Goal: Task Accomplishment & Management: Manage account settings

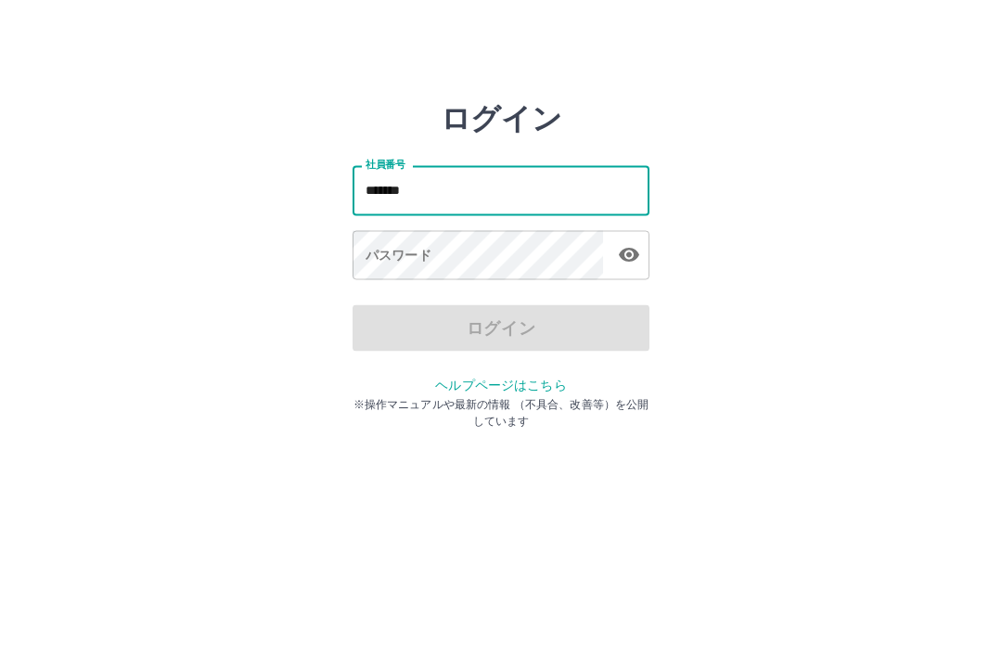
type input "*******"
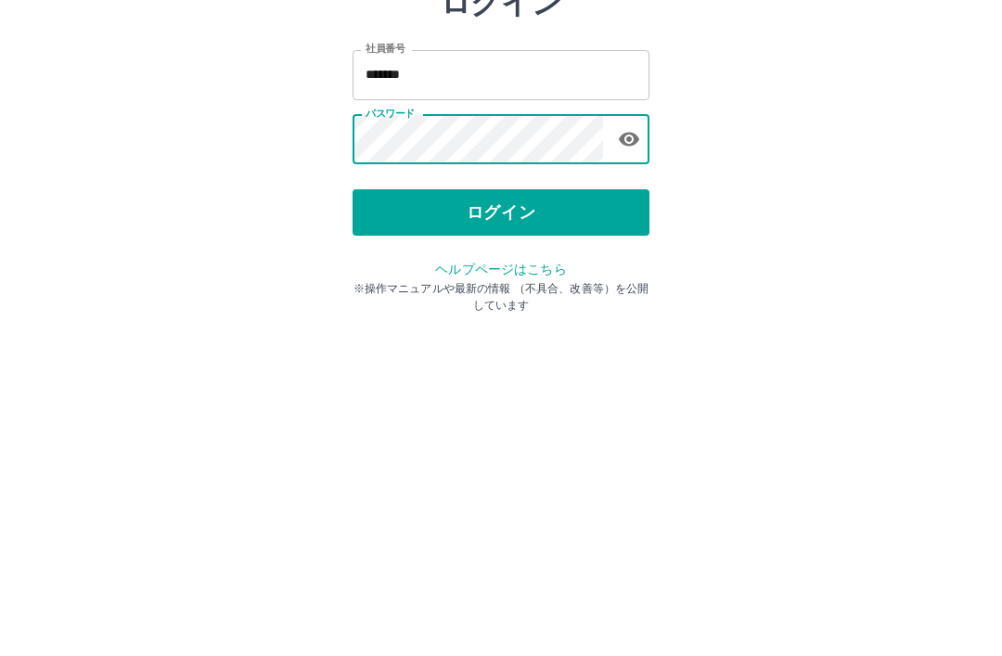
click at [503, 321] on button "ログイン" at bounding box center [501, 344] width 297 height 46
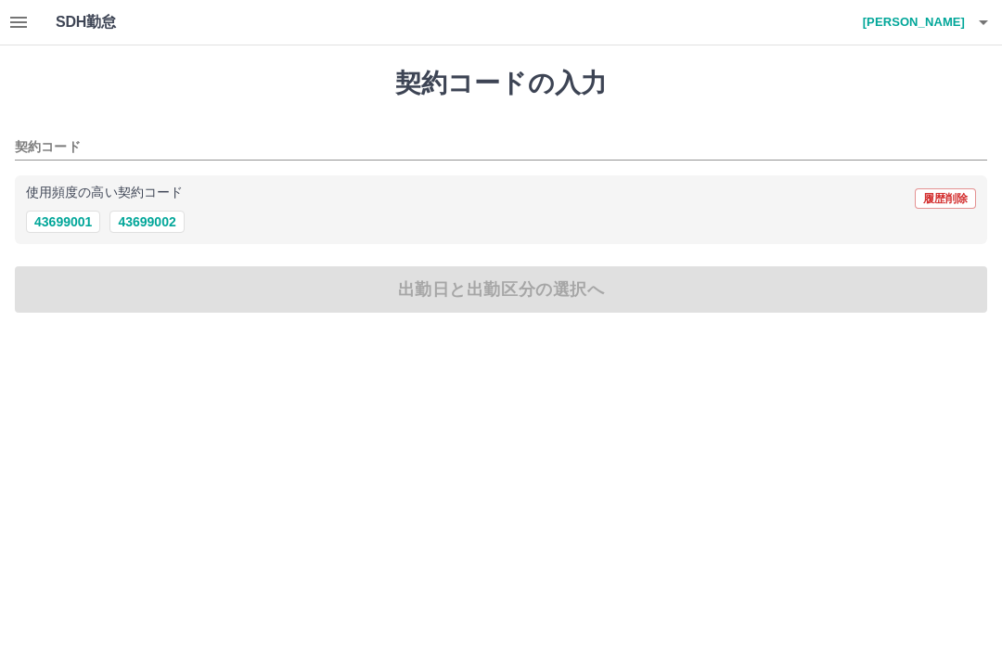
click at [25, 21] on icon "button" at bounding box center [18, 22] width 17 height 11
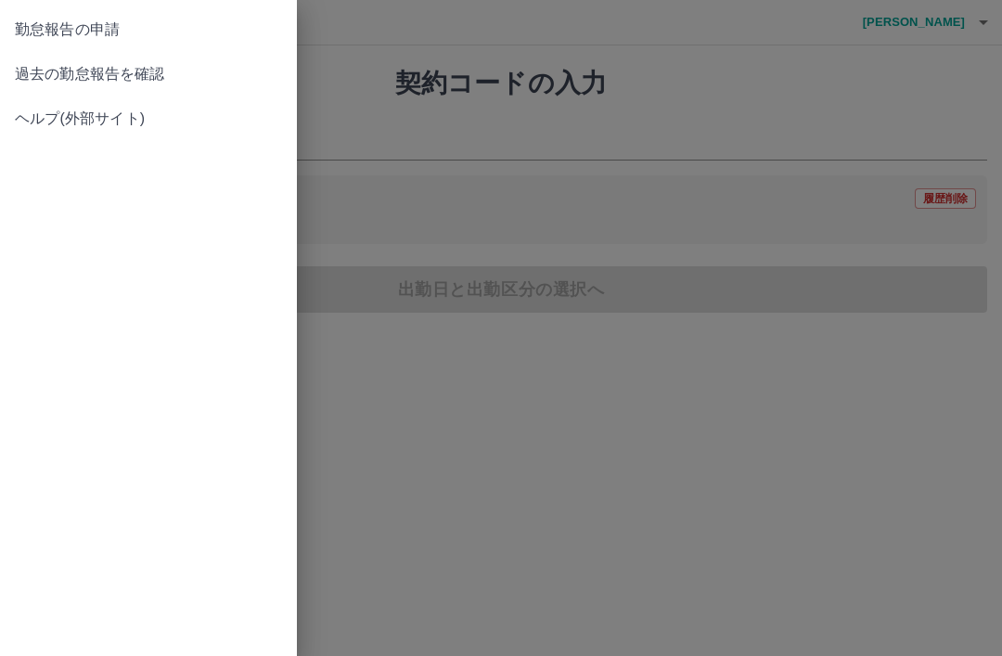
click at [151, 91] on link "過去の勤怠報告を確認" at bounding box center [148, 74] width 297 height 45
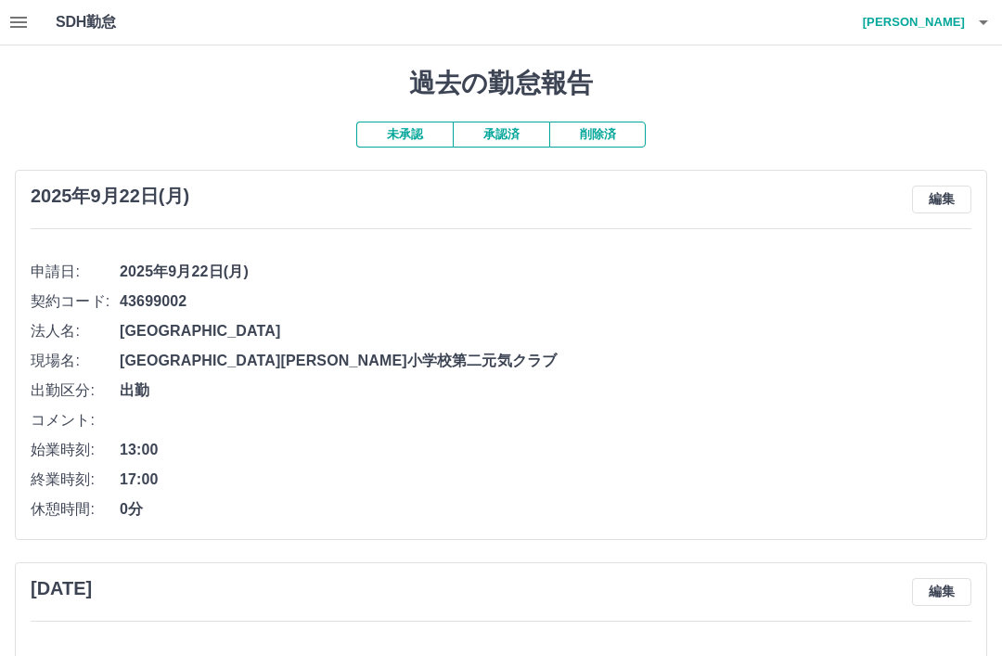
click at [945, 200] on button "編集" at bounding box center [941, 200] width 59 height 28
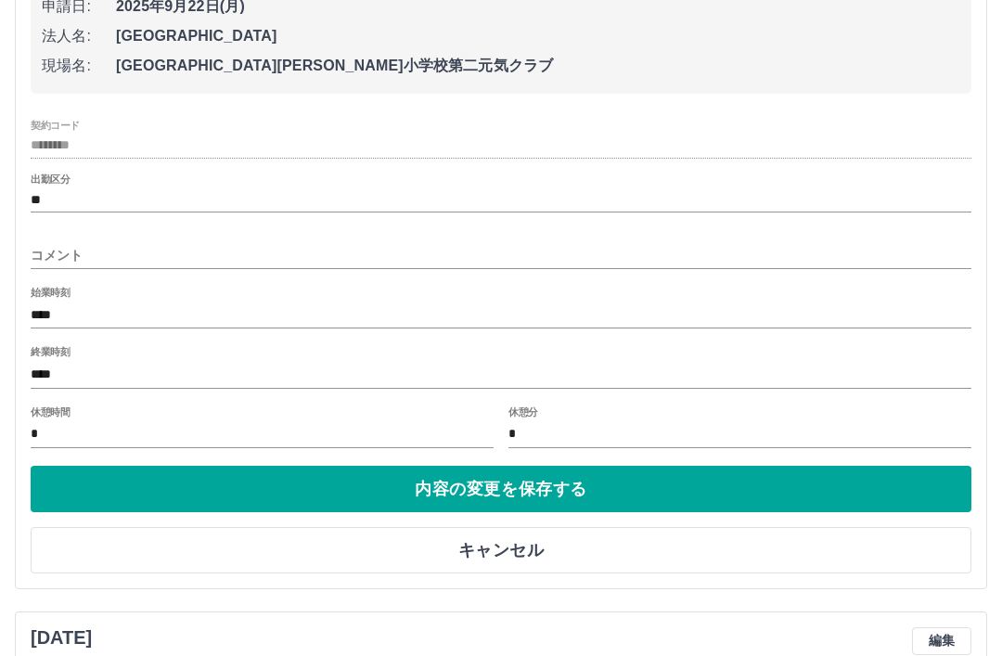
click at [548, 490] on button "内容の変更を保存する" at bounding box center [501, 490] width 941 height 46
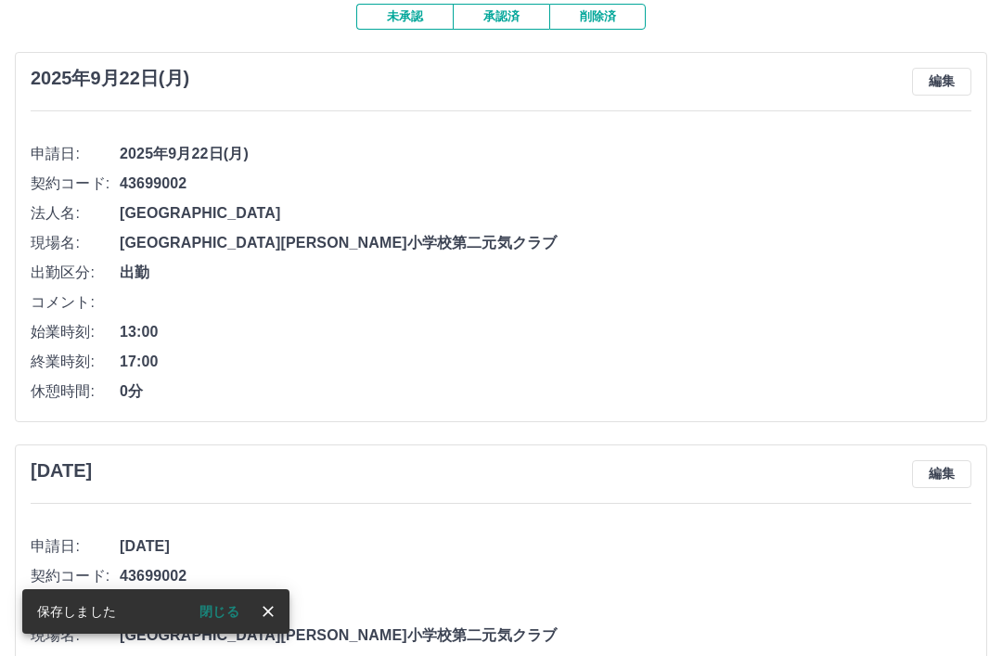
click at [271, 621] on icon "close" at bounding box center [268, 611] width 19 height 19
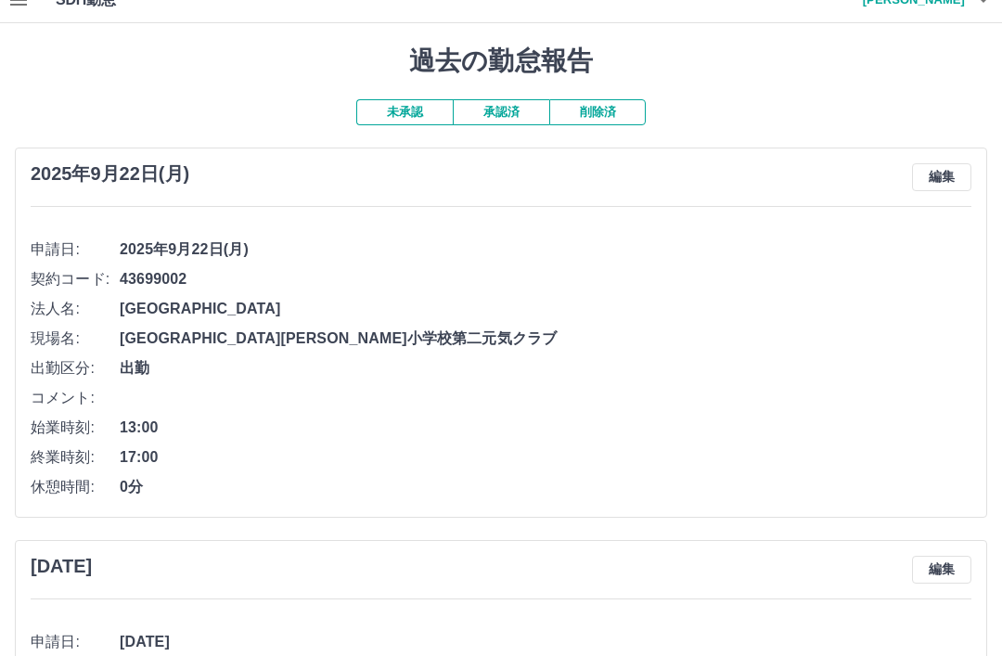
scroll to position [0, 0]
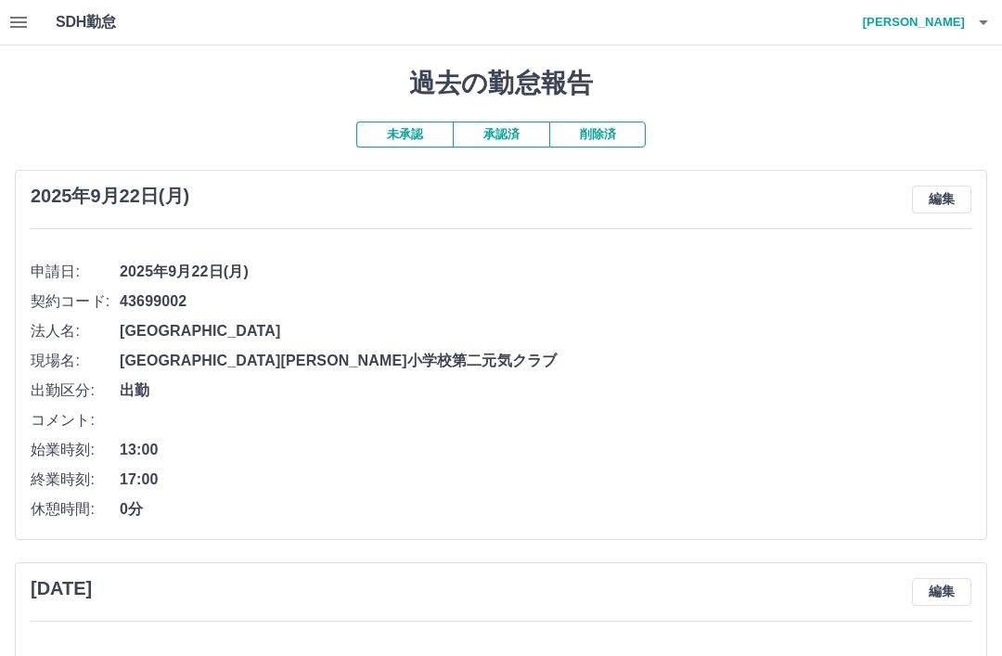
click at [996, 20] on button "button" at bounding box center [983, 22] width 37 height 45
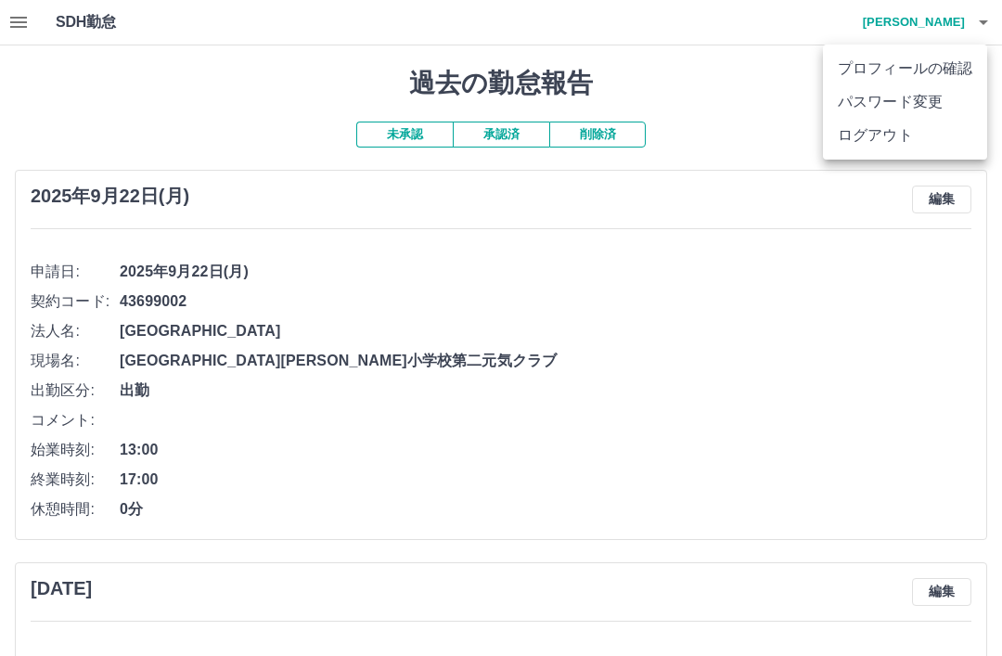
click at [889, 144] on li "ログアウト" at bounding box center [905, 135] width 164 height 33
